Goal: Transaction & Acquisition: Obtain resource

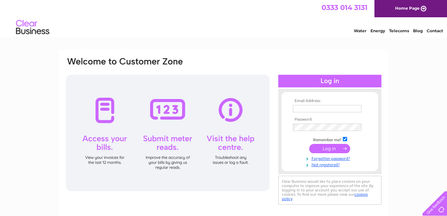
drag, startPoint x: 0, startPoint y: 0, endPoint x: 319, endPoint y: 108, distance: 336.5
click at [319, 108] on input "text" at bounding box center [327, 108] width 69 height 7
type input "donald.cruickshank@sky.com"
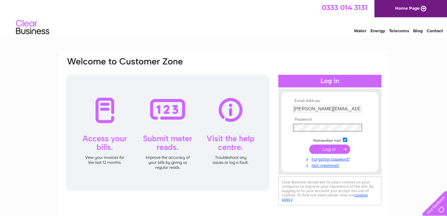
click at [331, 151] on input "submit" at bounding box center [329, 149] width 41 height 9
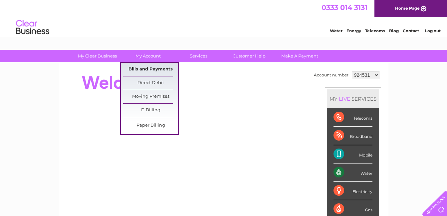
click at [151, 69] on link "Bills and Payments" at bounding box center [150, 69] width 55 height 13
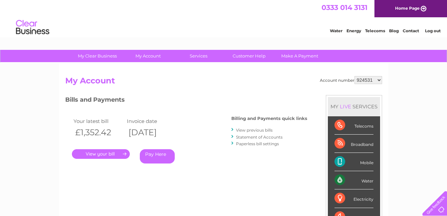
click at [249, 130] on link "View previous bills" at bounding box center [254, 130] width 37 height 5
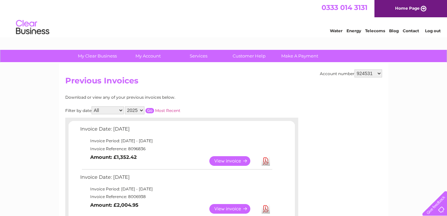
click at [235, 160] on link "View" at bounding box center [233, 162] width 49 height 10
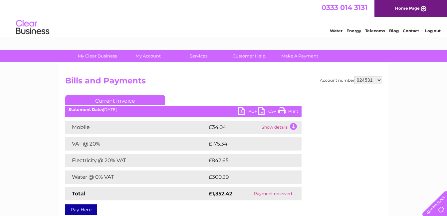
click at [241, 111] on link "PDF" at bounding box center [248, 113] width 20 height 10
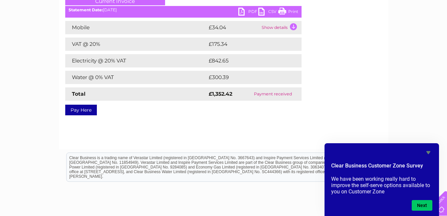
scroll to position [133, 0]
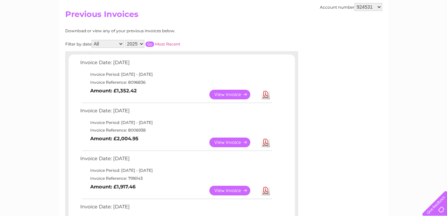
scroll to position [100, 0]
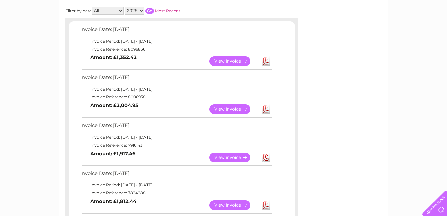
click at [237, 109] on link "View" at bounding box center [233, 110] width 49 height 10
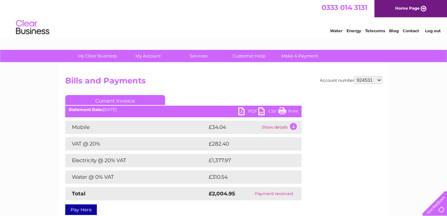
click at [244, 111] on link "PDF" at bounding box center [248, 113] width 20 height 10
